Goal: Use online tool/utility

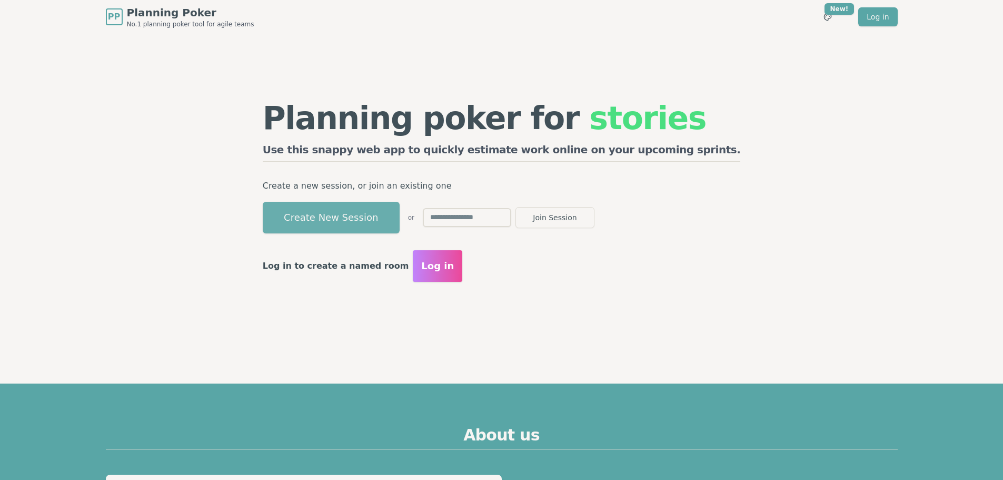
click at [396, 214] on button "Create New Session" at bounding box center [331, 218] width 137 height 32
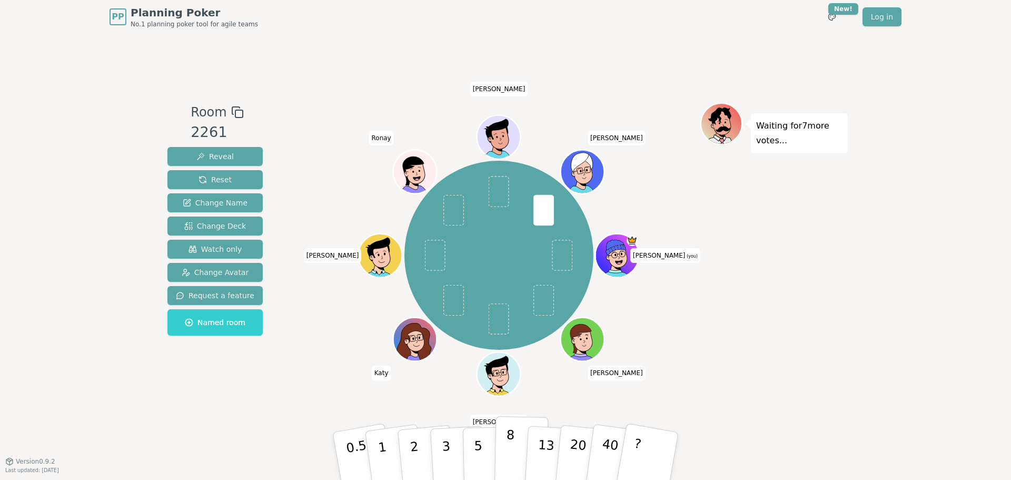
click at [512, 438] on p "8" at bounding box center [509, 455] width 9 height 57
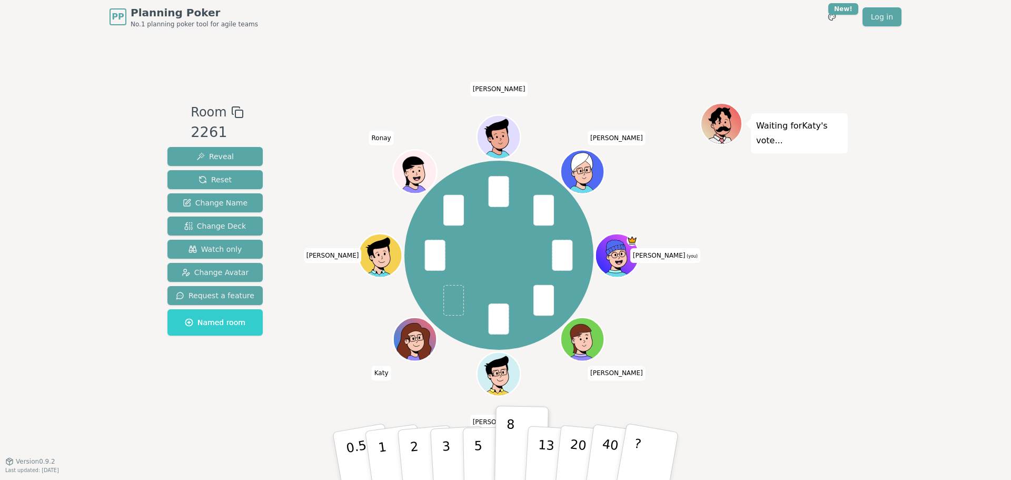
click at [807, 249] on div "Waiting for [PERSON_NAME] 's vote..." at bounding box center [773, 248] width 147 height 290
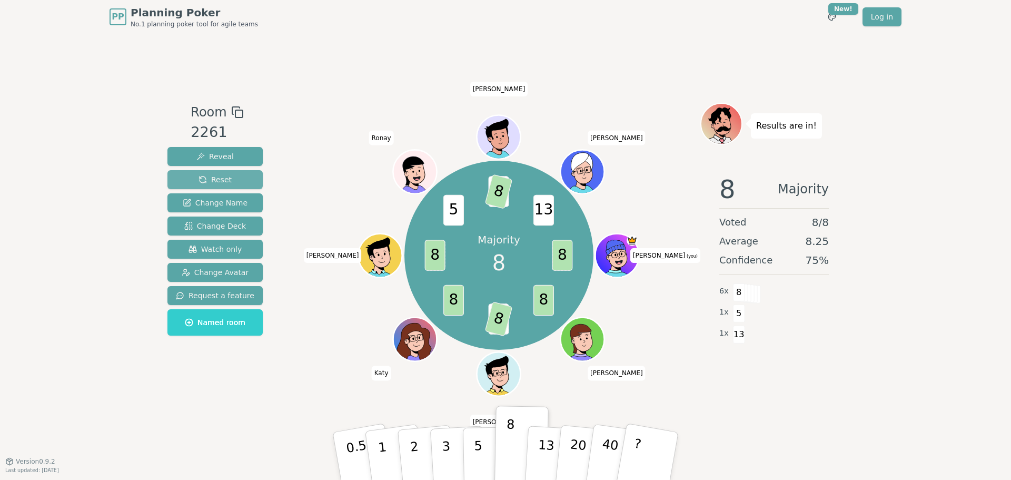
click at [232, 176] on button "Reset" at bounding box center [214, 179] width 95 height 19
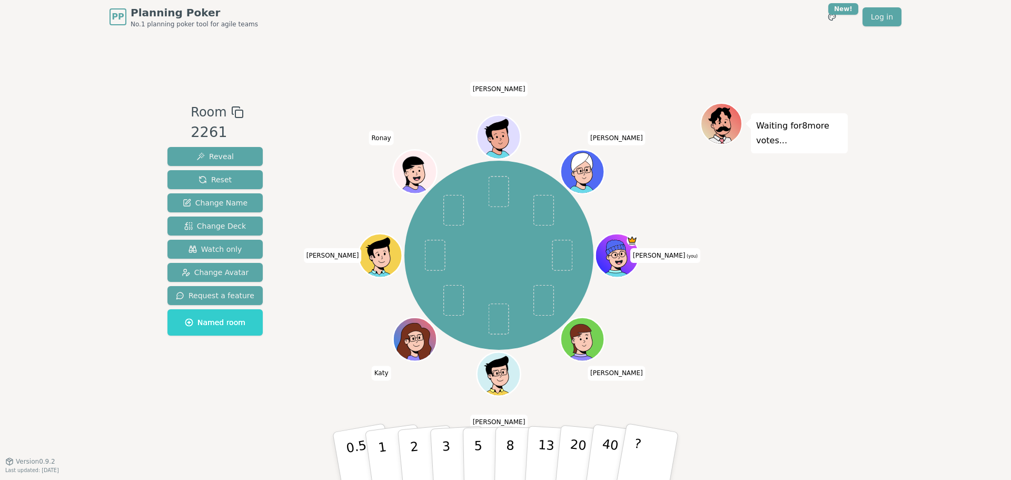
click at [756, 303] on div "Waiting for 8 more votes..." at bounding box center [773, 248] width 147 height 290
click at [222, 179] on span "Reset" at bounding box center [215, 179] width 33 height 11
click at [820, 270] on div "Waiting for 8 more votes..." at bounding box center [773, 248] width 147 height 290
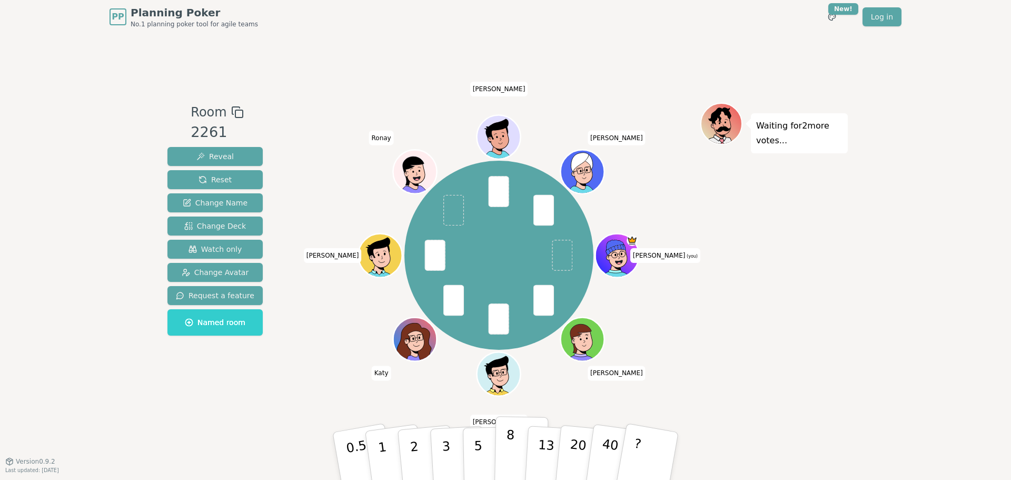
click at [511, 441] on p "8" at bounding box center [509, 455] width 9 height 57
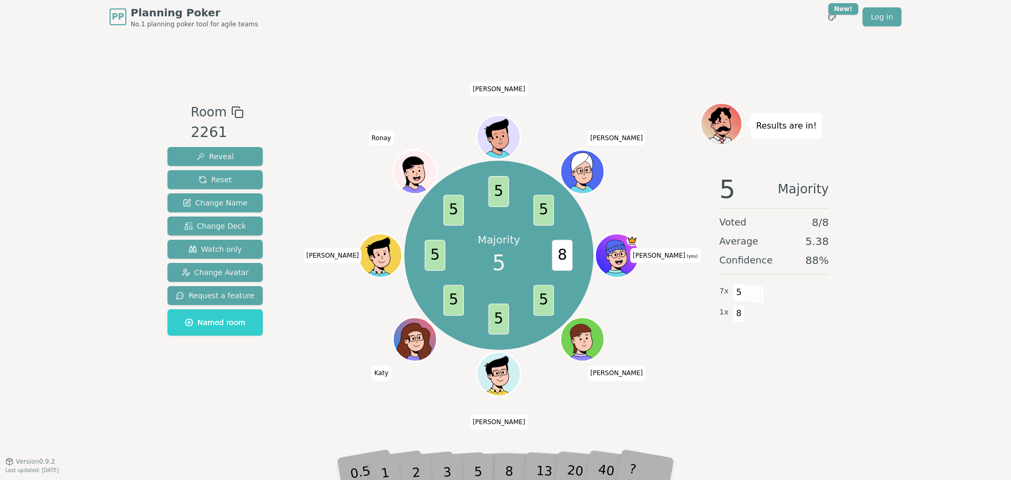
click at [481, 460] on div "5" at bounding box center [489, 455] width 32 height 37
click at [481, 468] on div "5" at bounding box center [489, 455] width 32 height 37
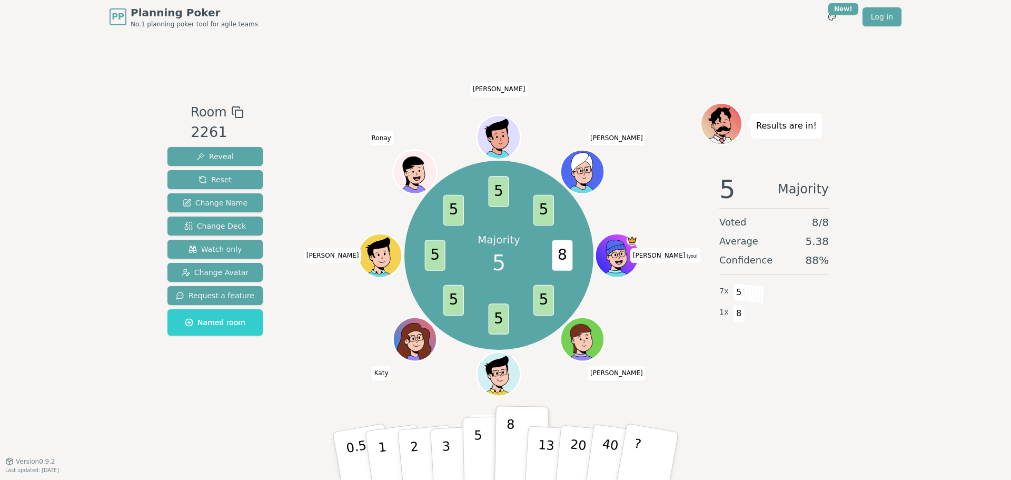
click at [478, 460] on p "5" at bounding box center [478, 456] width 9 height 57
